Goal: Transaction & Acquisition: Book appointment/travel/reservation

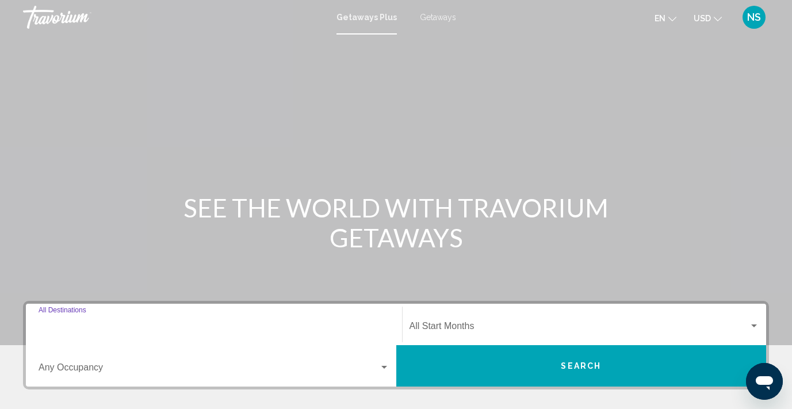
click at [110, 326] on input "Destination All Destinations" at bounding box center [214, 328] width 351 height 10
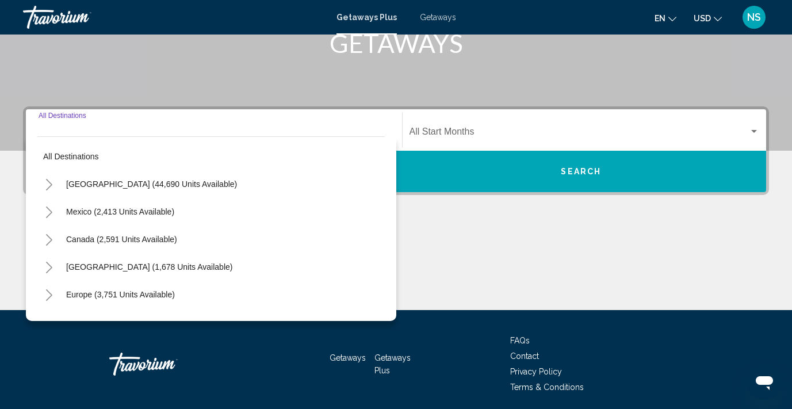
scroll to position [236, 0]
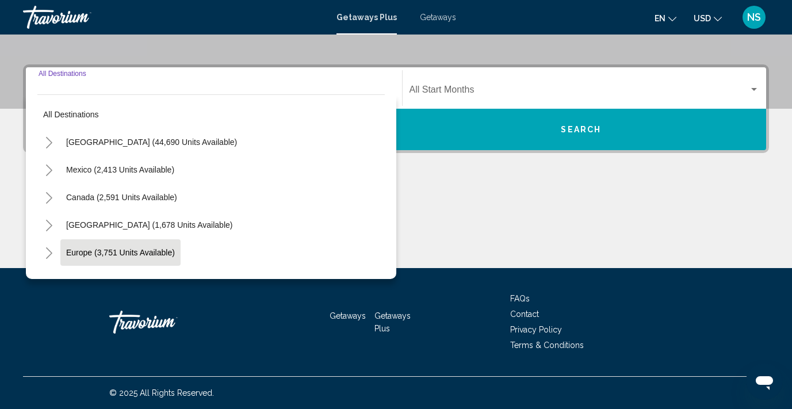
click at [127, 255] on span "Europe (3,751 units available)" at bounding box center [120, 252] width 109 height 9
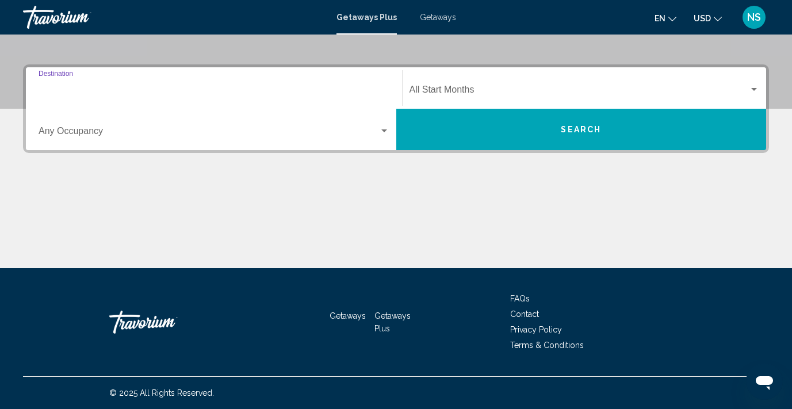
type input "**********"
click at [142, 128] on span "Search widget" at bounding box center [209, 133] width 340 height 10
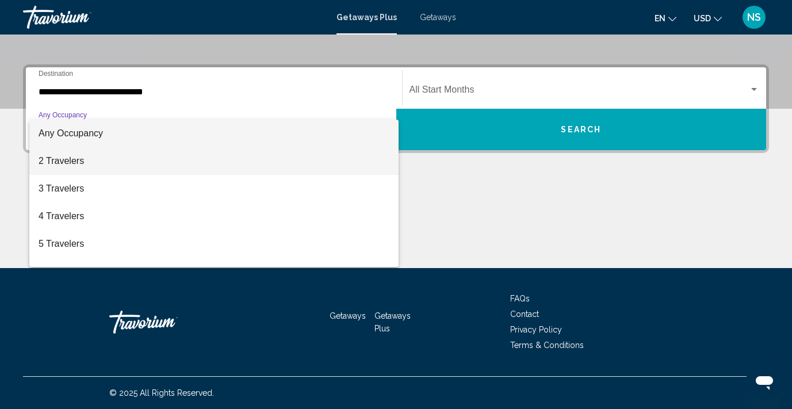
click at [83, 160] on span "2 Travelers" at bounding box center [214, 161] width 351 height 28
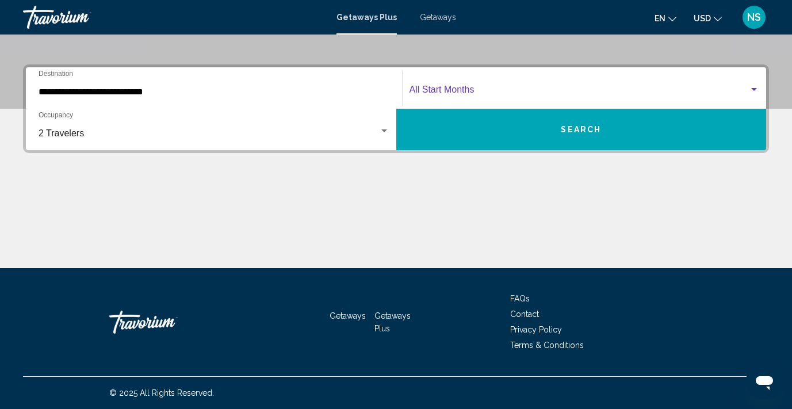
click at [518, 94] on span "Search widget" at bounding box center [579, 92] width 340 height 10
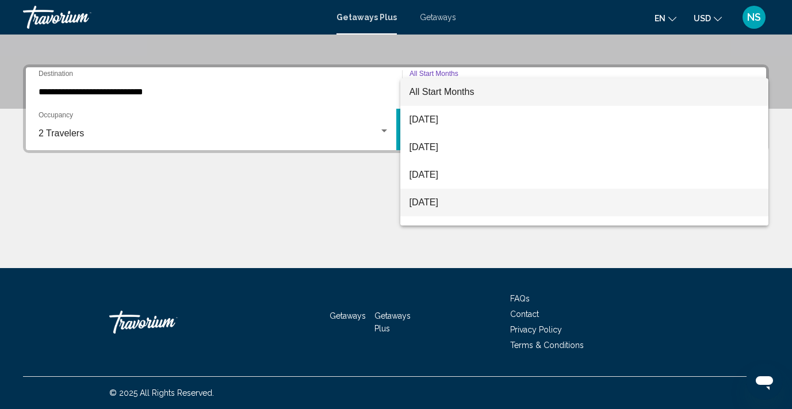
click at [461, 206] on span "[DATE]" at bounding box center [584, 203] width 350 height 28
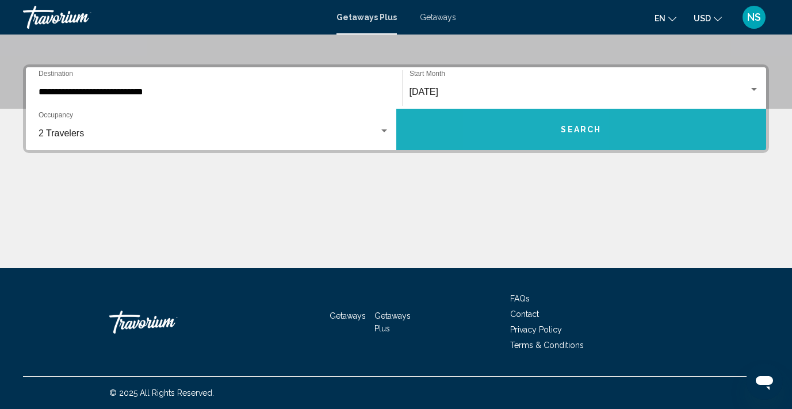
click at [542, 132] on button "Search" at bounding box center [581, 129] width 370 height 41
